Goal: Contribute content

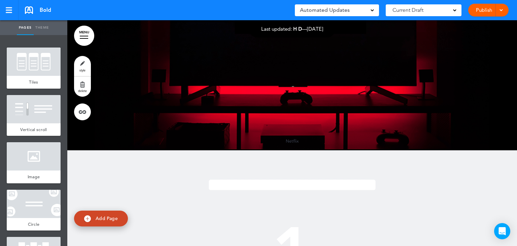
scroll to position [2180, 0]
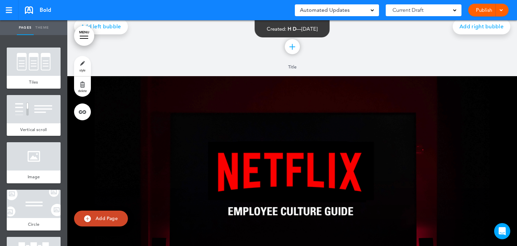
click at [481, 8] on link "Publish" at bounding box center [483, 10] width 21 height 13
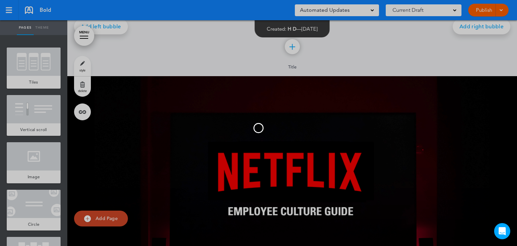
scroll to position [0, 0]
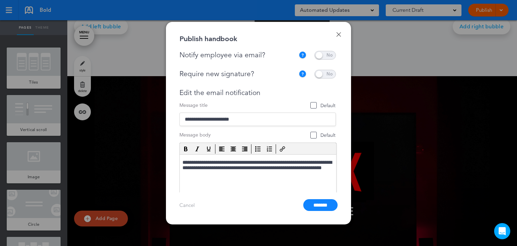
click at [410, 90] on div at bounding box center [258, 123] width 517 height 246
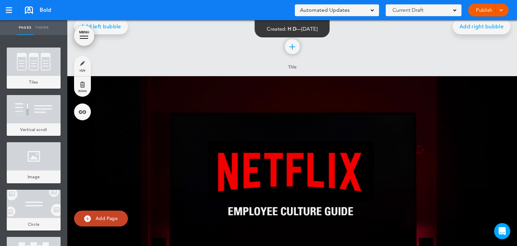
click at [410, 90] on div "**********" at bounding box center [258, 123] width 517 height 246
click at [410, 90] on div at bounding box center [292, 197] width 450 height 242
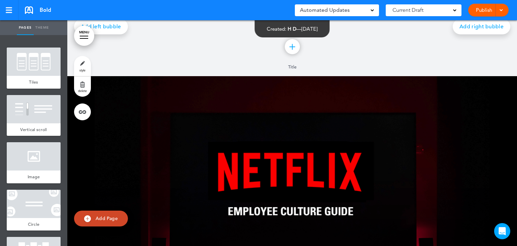
click at [481, 6] on link "Publish" at bounding box center [483, 10] width 21 height 13
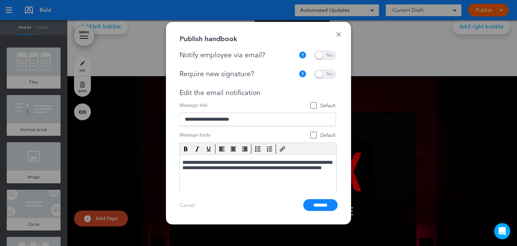
click at [396, 64] on div at bounding box center [258, 123] width 517 height 246
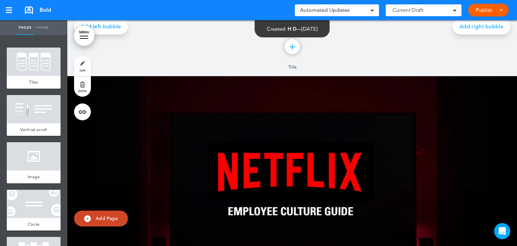
click at [473, 7] on div "Publish Publish Preview Draft" at bounding box center [488, 10] width 40 height 13
click at [80, 112] on link at bounding box center [82, 111] width 17 height 17
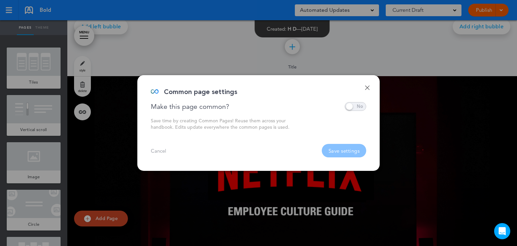
click at [398, 91] on div at bounding box center [258, 123] width 517 height 246
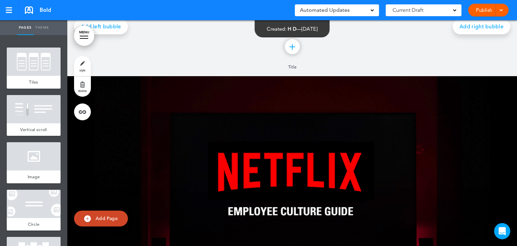
click at [81, 62] on link "style" at bounding box center [82, 66] width 17 height 20
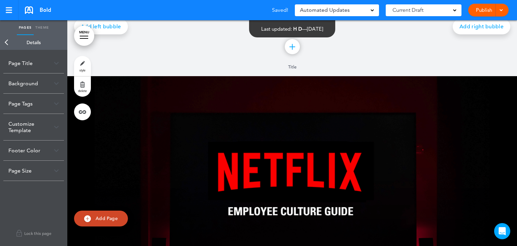
click at [8, 43] on link "Back" at bounding box center [6, 42] width 13 height 15
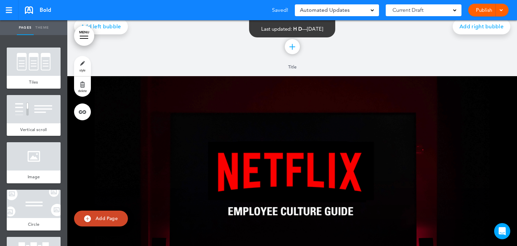
click at [110, 215] on span "Add Page" at bounding box center [107, 218] width 22 height 6
type input "********"
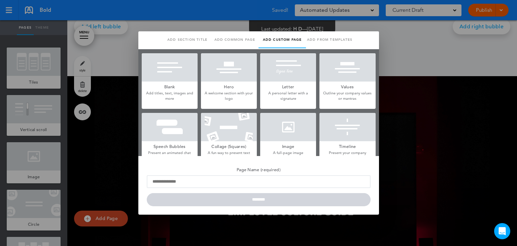
click at [366, 98] on p "Outline your company values or mantras" at bounding box center [347, 96] width 56 height 10
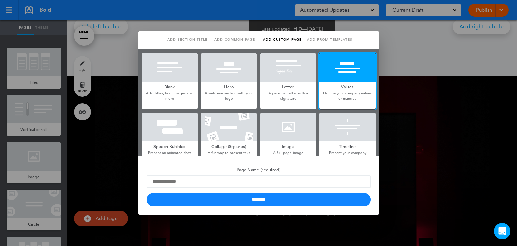
click at [422, 96] on div at bounding box center [258, 123] width 517 height 246
